Goal: Find specific fact: Find specific fact

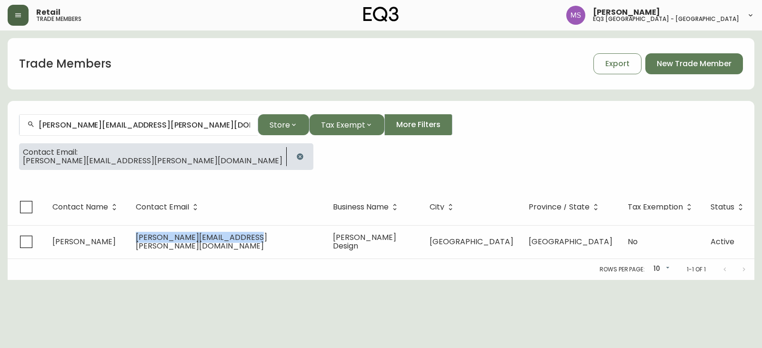
click at [16, 10] on button "button" at bounding box center [18, 15] width 21 height 21
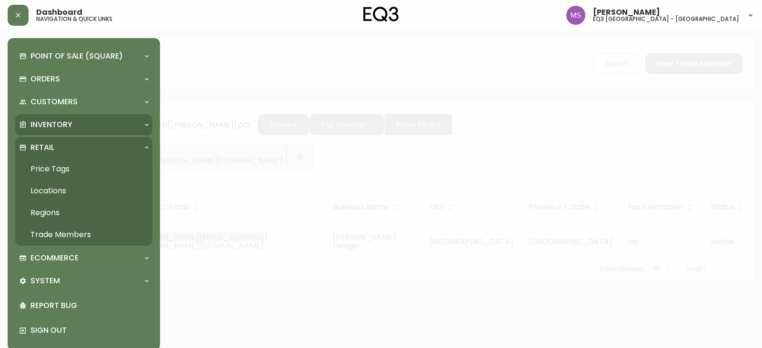
click at [64, 121] on p "Inventory" at bounding box center [51, 125] width 42 height 10
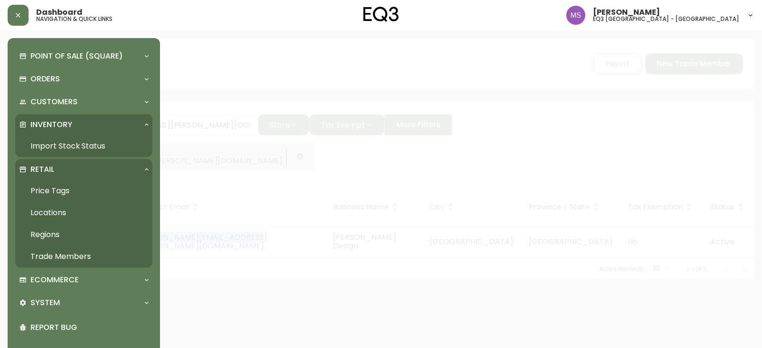
click at [69, 145] on link "Import Stock Status" at bounding box center [83, 146] width 137 height 22
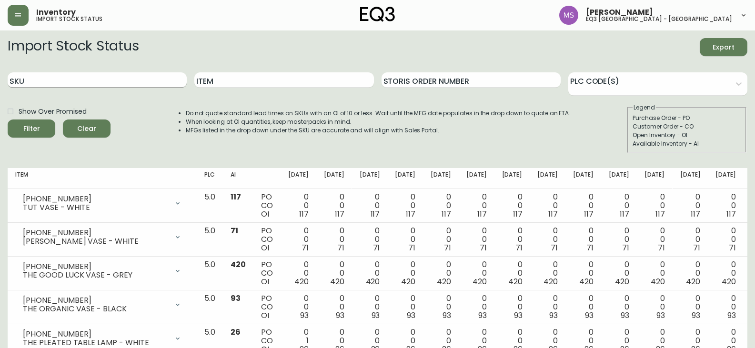
click at [49, 79] on input "SKU" at bounding box center [97, 79] width 179 height 15
click at [213, 77] on input "Item" at bounding box center [283, 79] width 179 height 15
type input "terra"
click at [8, 120] on button "Filter" at bounding box center [32, 129] width 48 height 18
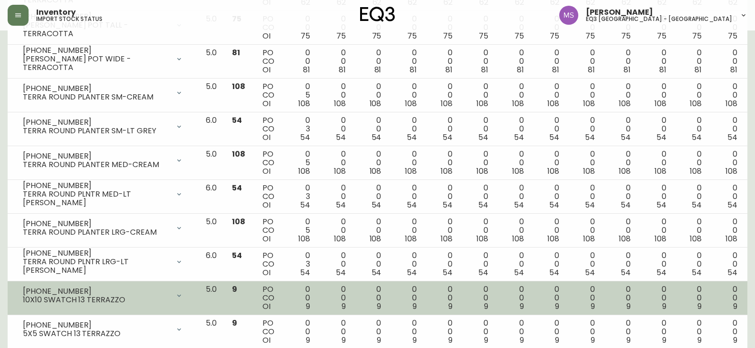
scroll to position [606, 0]
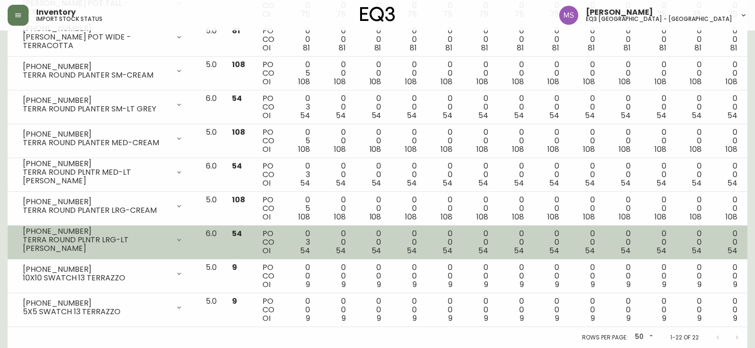
drag, startPoint x: 70, startPoint y: 269, endPoint x: 63, endPoint y: 246, distance: 23.4
click at [63, 246] on div "[PHONE_NUMBER] TERRA ROUND PLNTR LRG-LT [PERSON_NAME]" at bounding box center [96, 240] width 147 height 26
drag, startPoint x: 70, startPoint y: 235, endPoint x: 23, endPoint y: 235, distance: 46.2
click at [23, 235] on div "[PHONE_NUMBER]" at bounding box center [96, 231] width 147 height 9
copy div "[PHONE_NUMBER]"
